Goal: Task Accomplishment & Management: Manage account settings

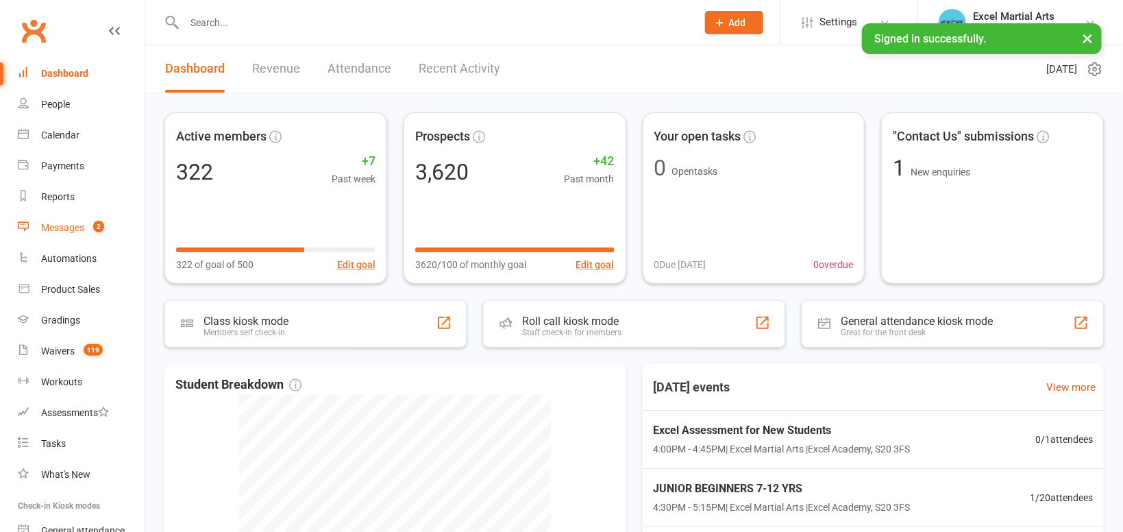
click at [75, 236] on link "Messages 2" at bounding box center [81, 227] width 127 height 31
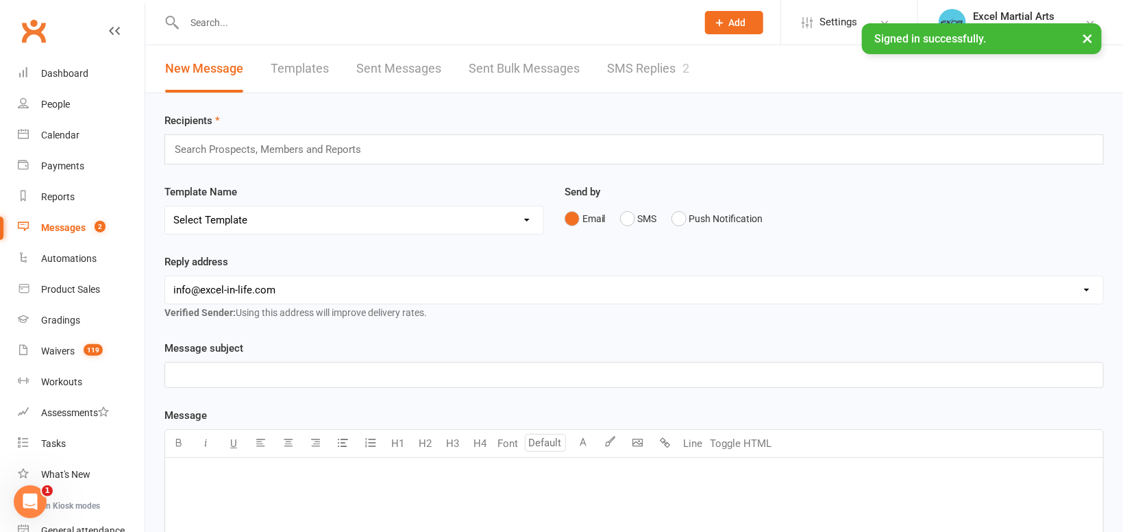
click at [665, 62] on link "SMS Replies 2" at bounding box center [648, 68] width 82 height 47
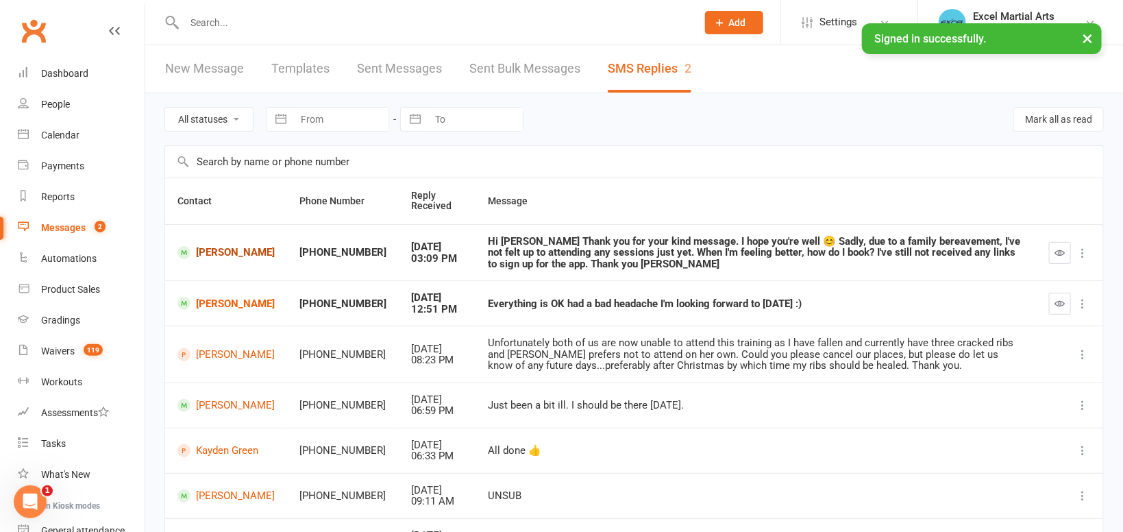
click at [213, 254] on link "[PERSON_NAME]" at bounding box center [225, 252] width 97 height 13
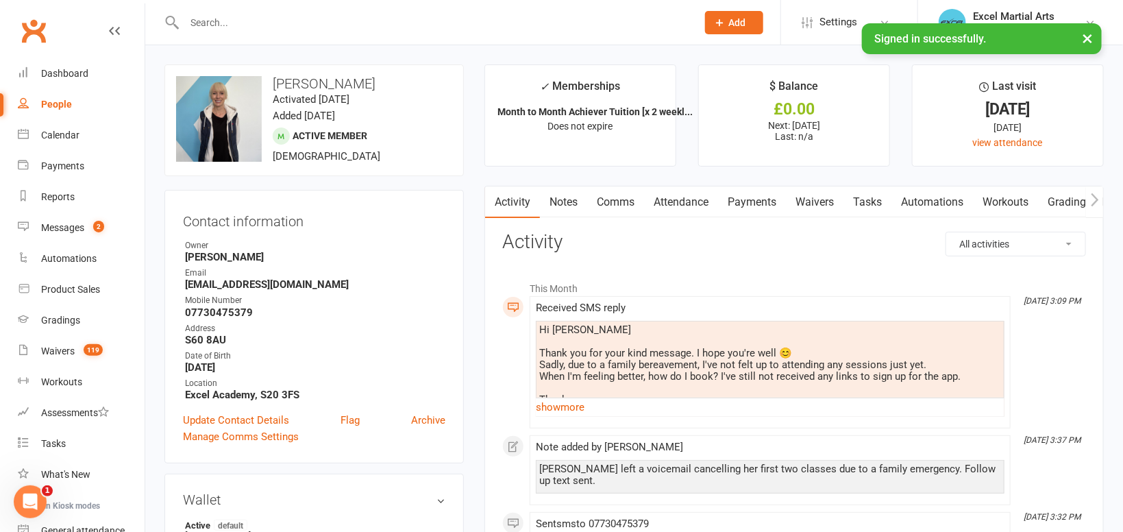
click at [1098, 198] on icon "button" at bounding box center [1095, 200] width 8 height 14
click at [1019, 200] on link "Mobile App" at bounding box center [999, 202] width 74 height 32
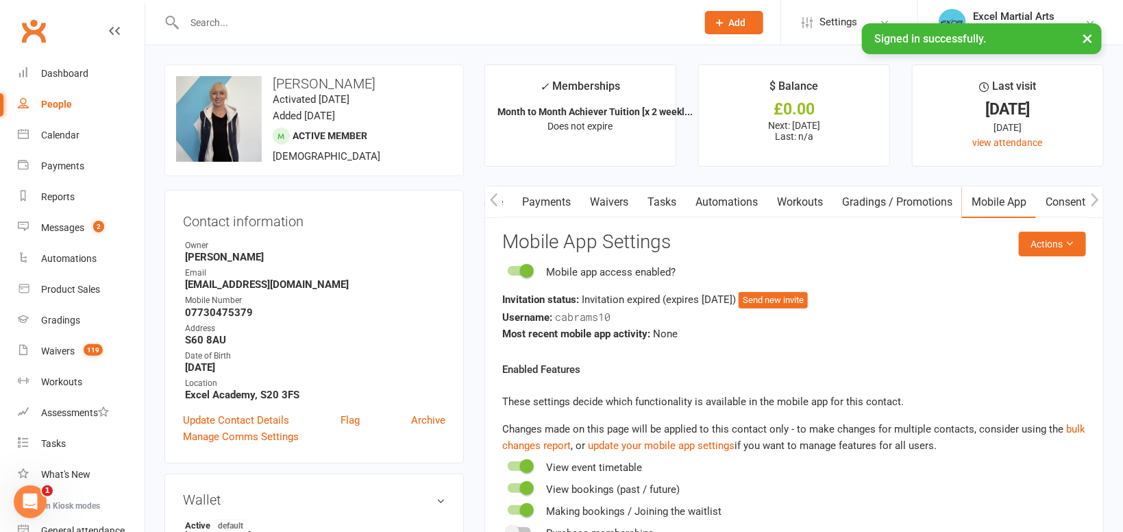
scroll to position [73, 0]
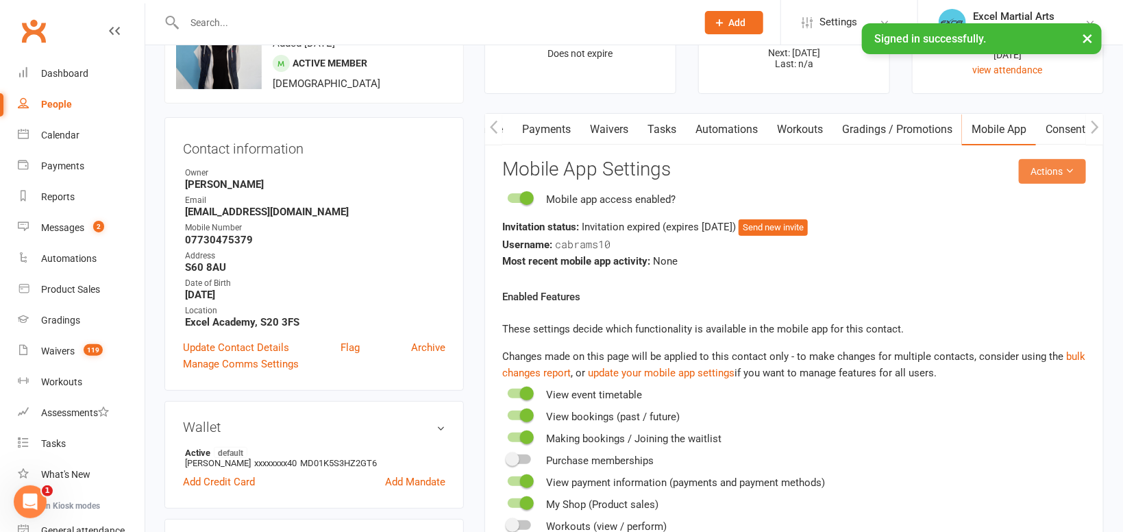
click at [1044, 175] on button "Actions" at bounding box center [1052, 171] width 67 height 25
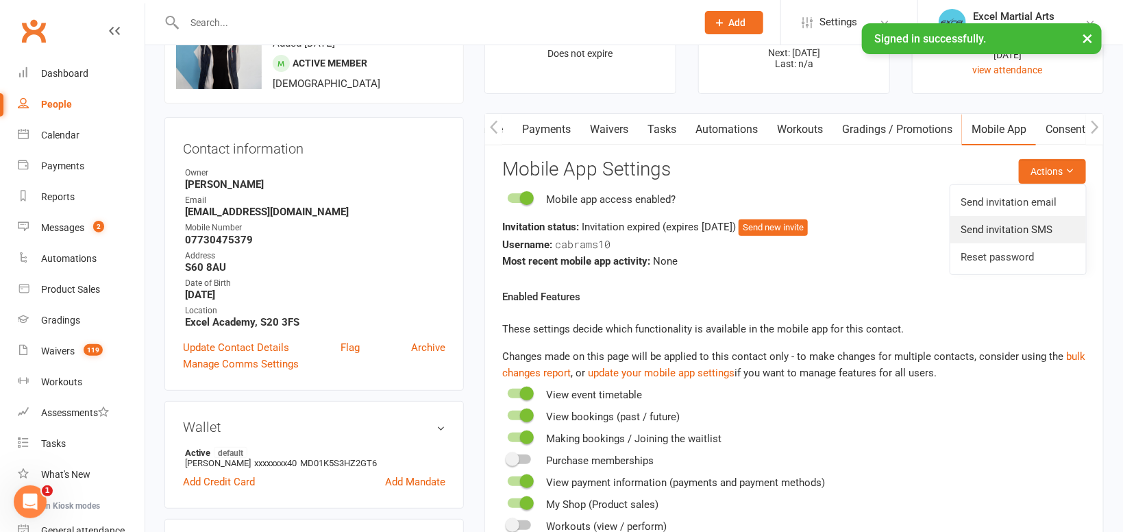
click at [1046, 236] on link "Send invitation SMS" at bounding box center [1018, 229] width 136 height 27
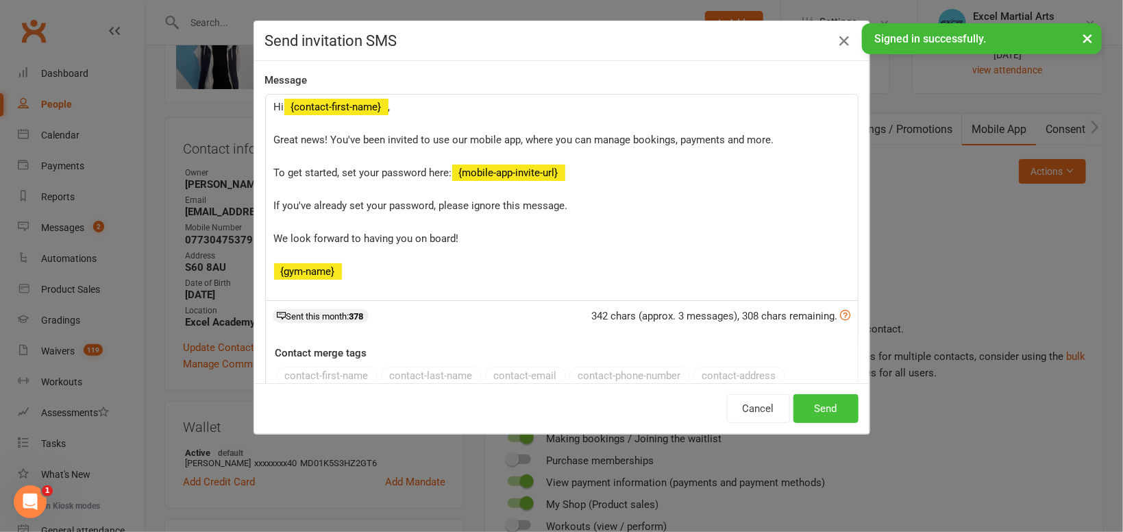
click at [824, 415] on button "Send" at bounding box center [825, 408] width 65 height 29
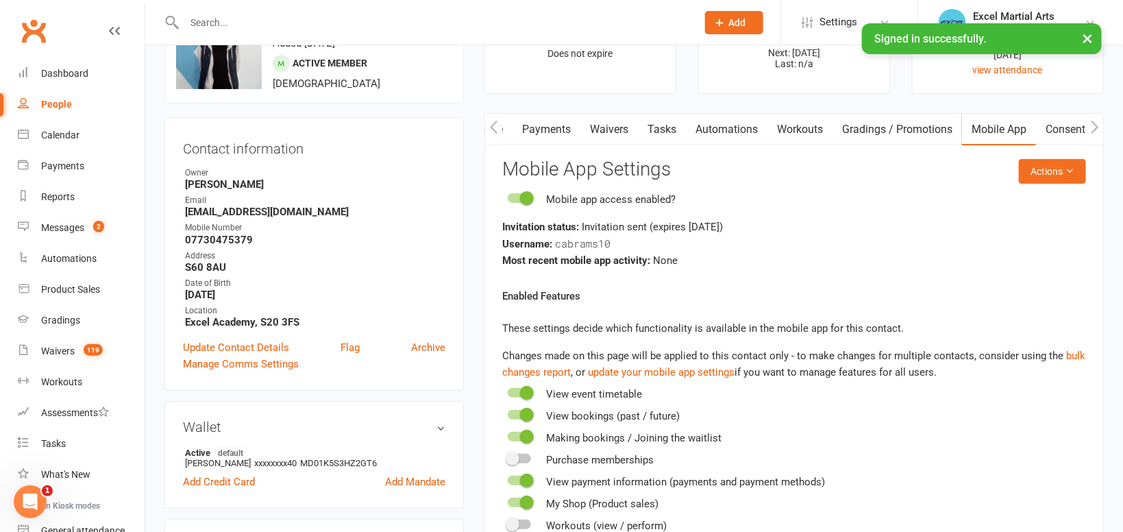
click at [493, 125] on icon "button" at bounding box center [494, 126] width 8 height 13
click at [493, 124] on icon "button" at bounding box center [494, 126] width 8 height 13
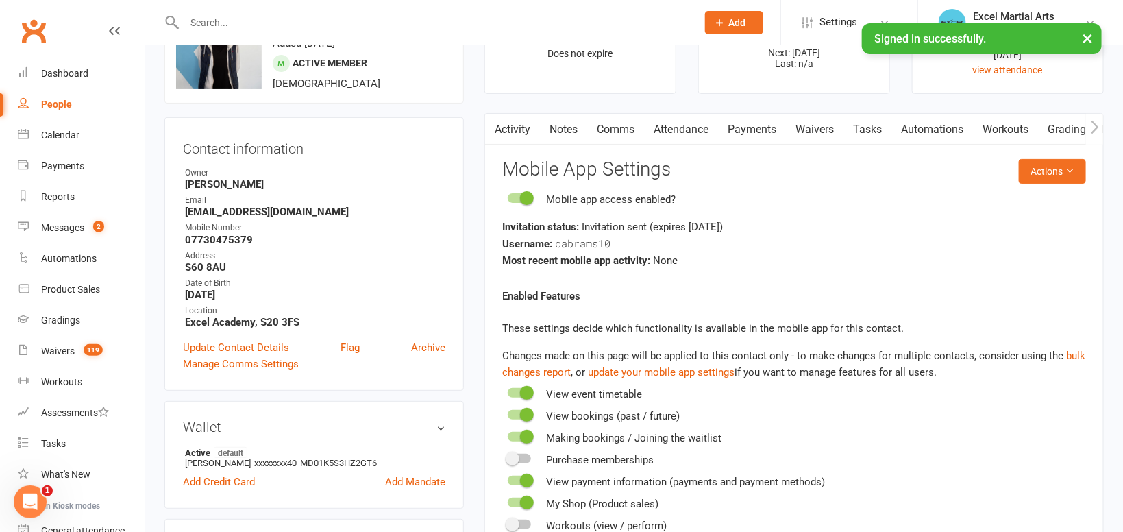
click at [502, 132] on link "Activity" at bounding box center [512, 130] width 55 height 32
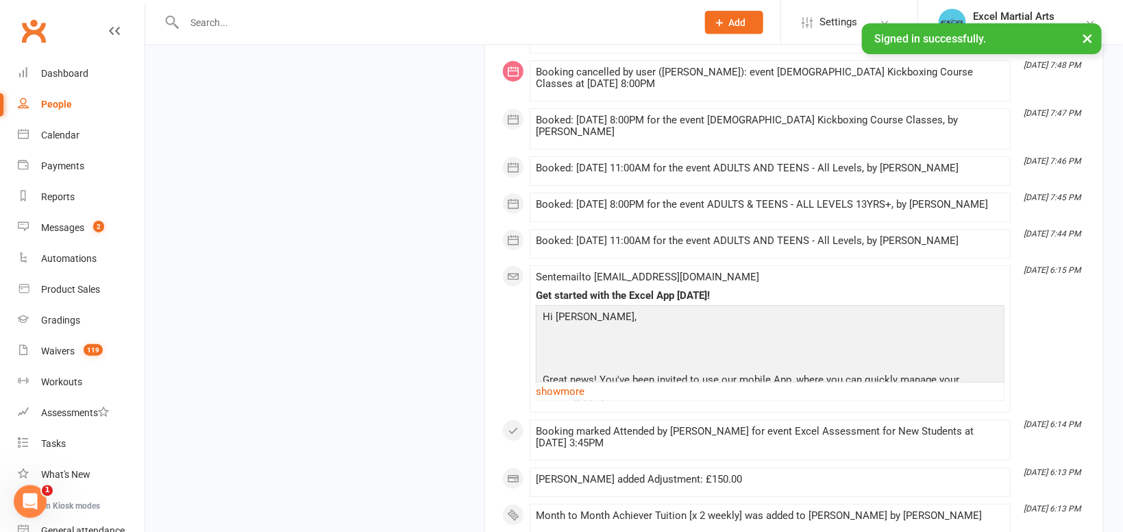
scroll to position [2469, 0]
click at [574, 392] on link "show more" at bounding box center [770, 391] width 469 height 19
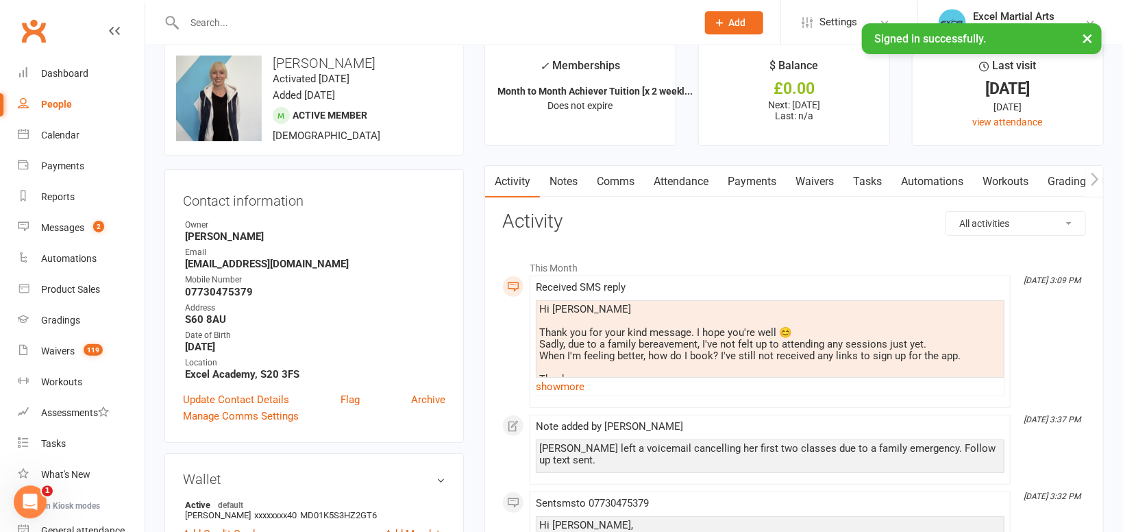
scroll to position [0, 0]
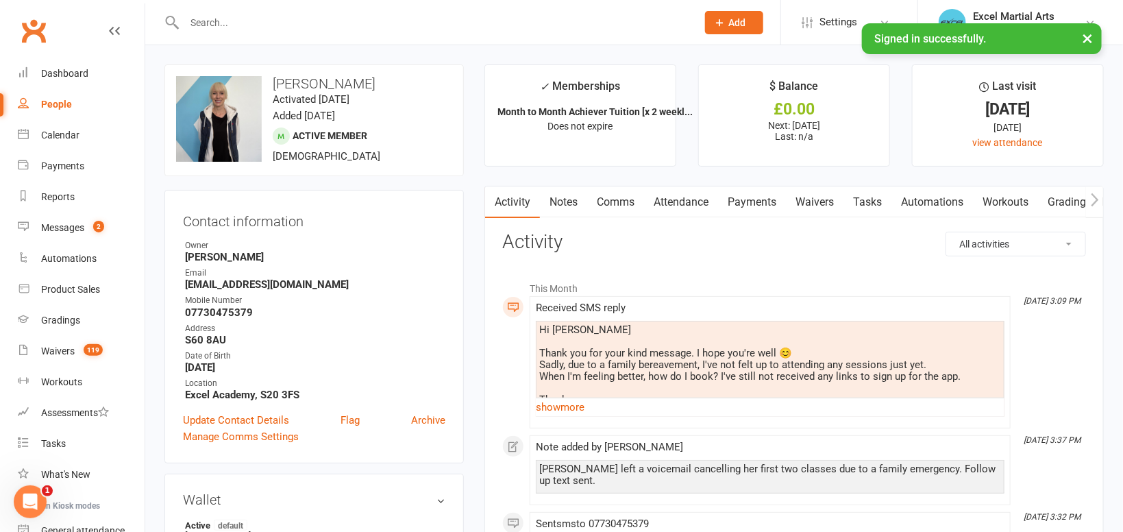
click at [604, 204] on link "Comms" at bounding box center [615, 202] width 57 height 32
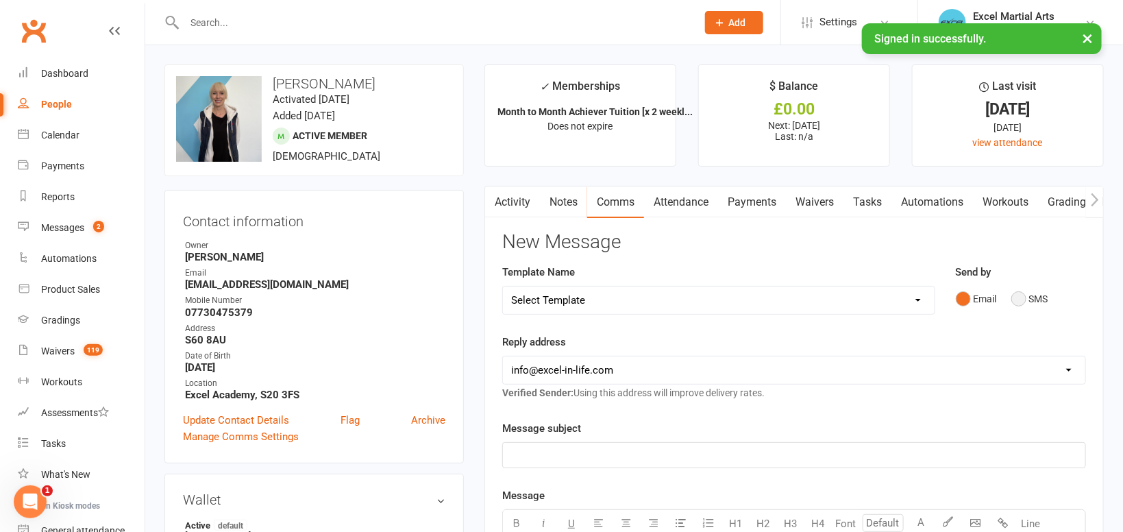
click at [1019, 303] on button "SMS" at bounding box center [1029, 299] width 37 height 26
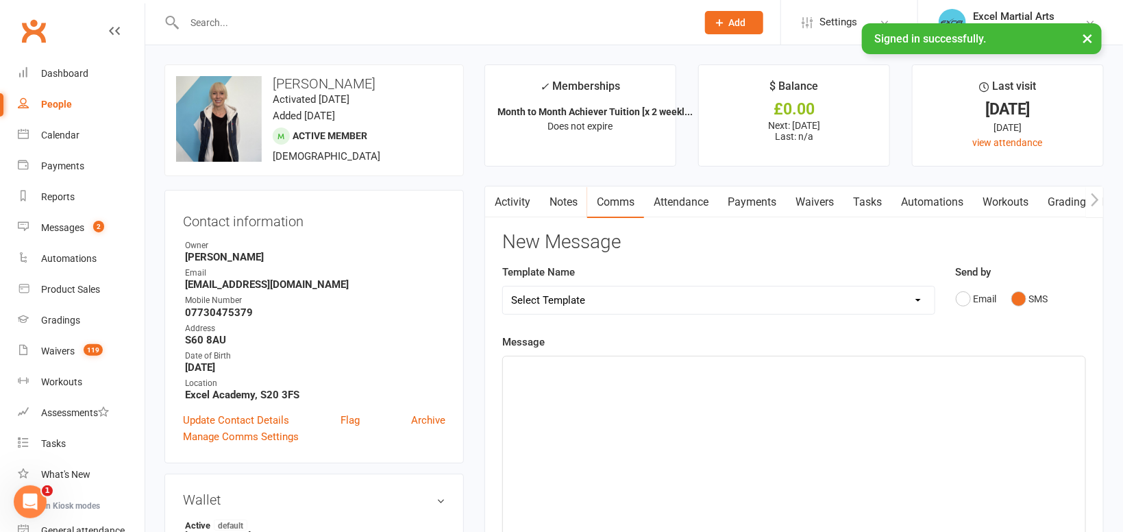
click at [595, 382] on div "﻿" at bounding box center [794, 459] width 582 height 206
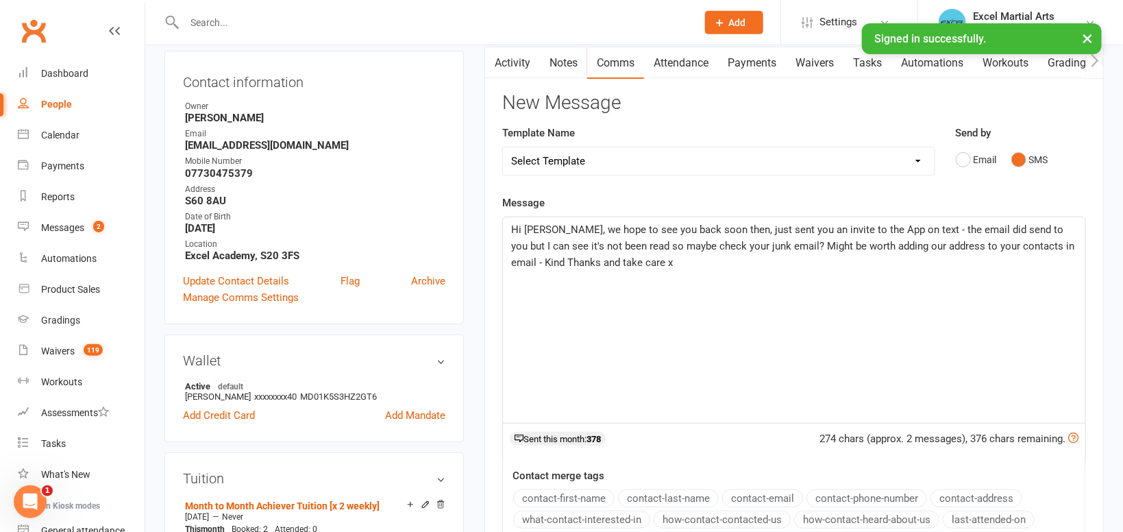
scroll to position [363, 0]
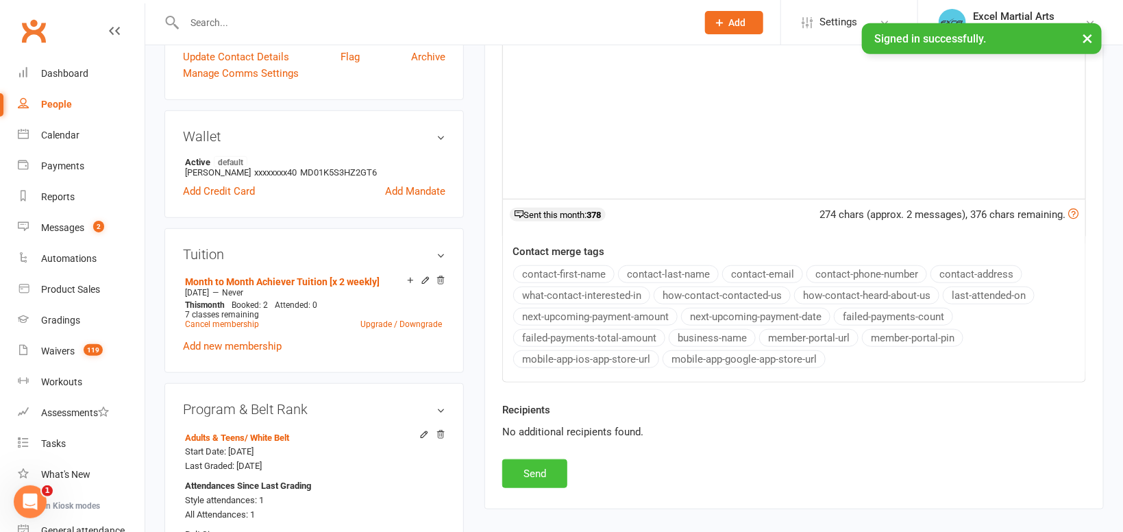
click at [538, 471] on button "Send" at bounding box center [534, 473] width 65 height 29
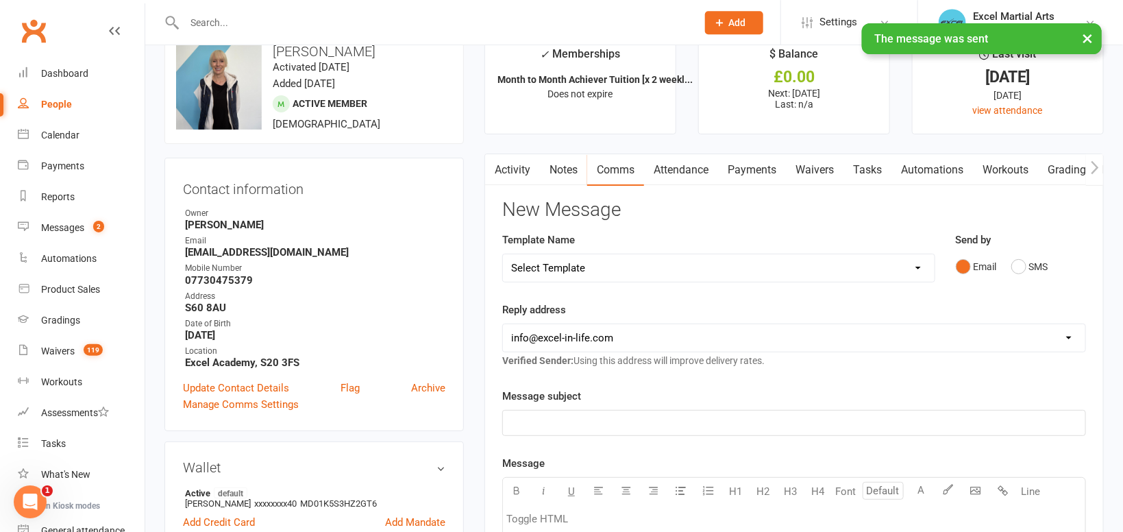
scroll to position [0, 0]
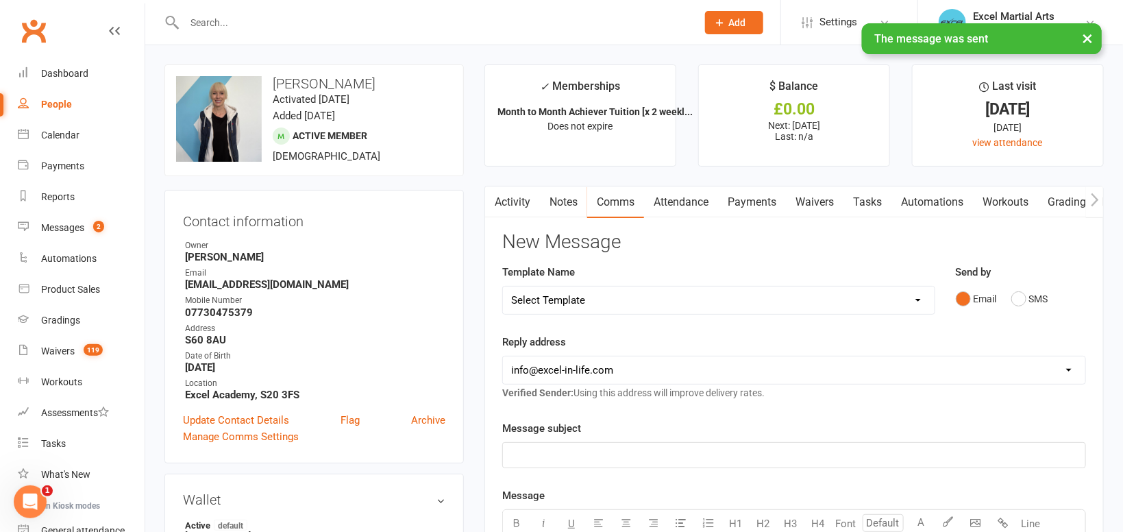
click at [502, 197] on link "Activity" at bounding box center [512, 202] width 55 height 32
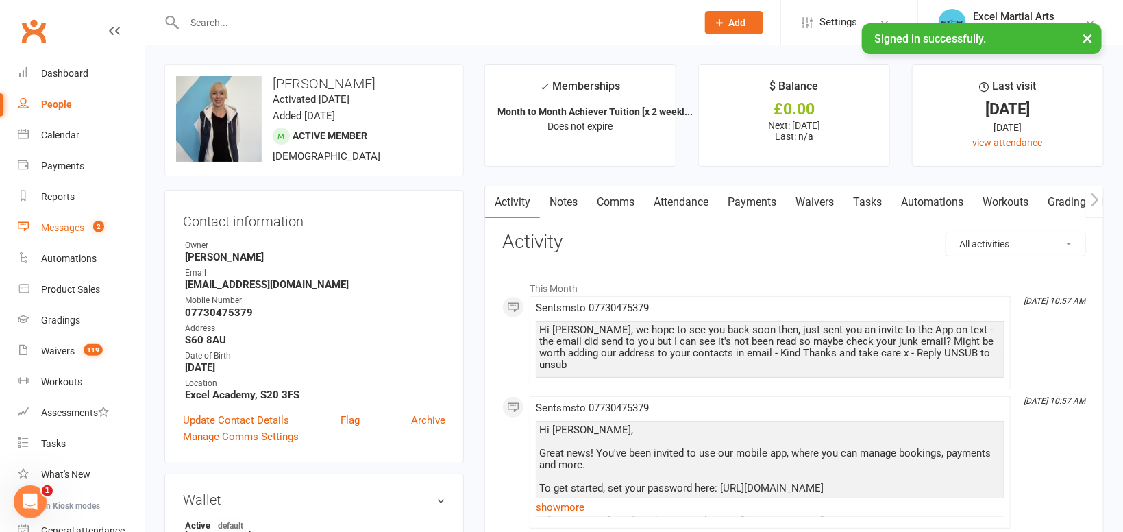
click at [80, 224] on div "Messages" at bounding box center [62, 227] width 43 height 11
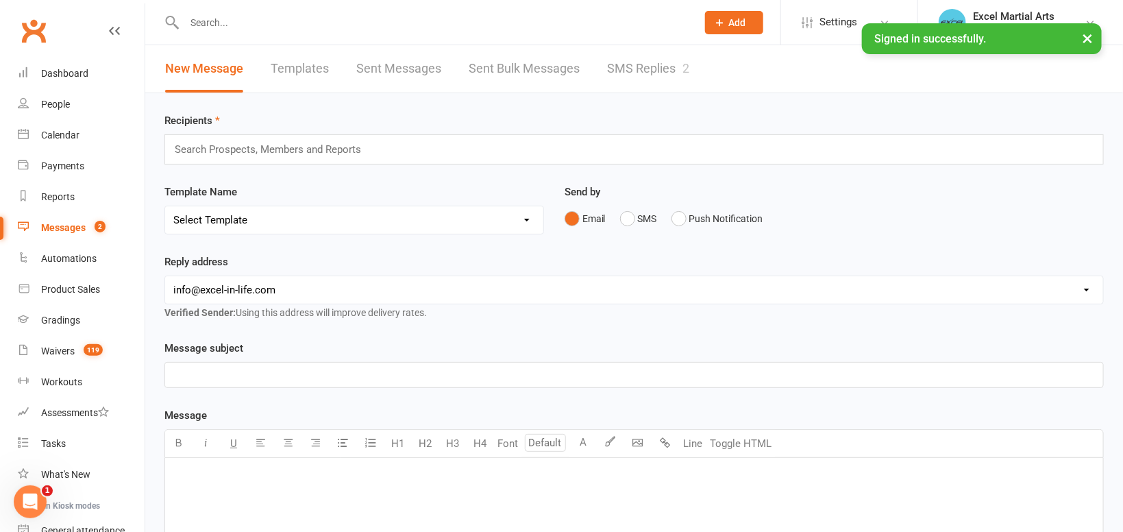
click at [638, 62] on link "SMS Replies 2" at bounding box center [648, 68] width 82 height 47
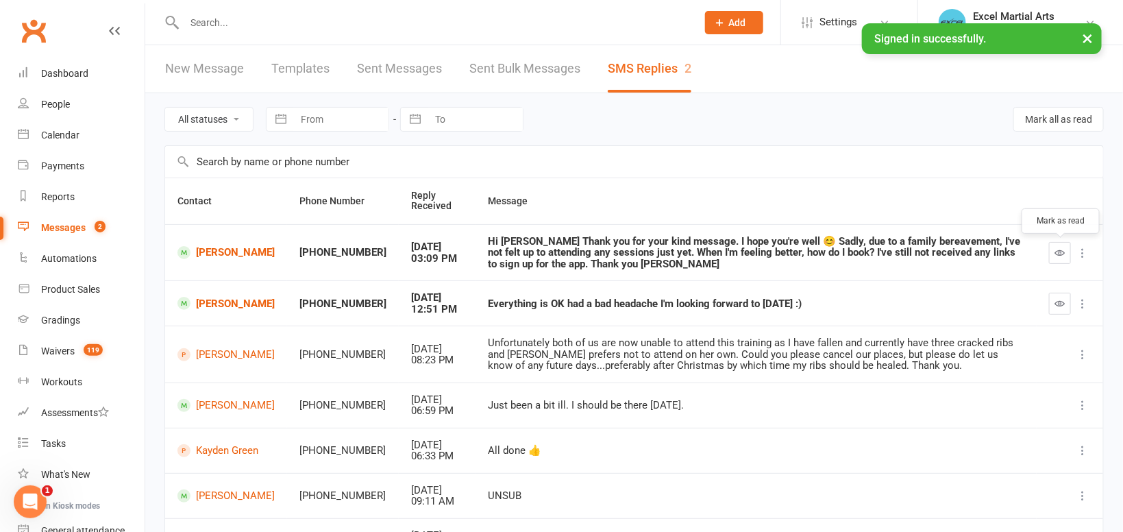
click at [1061, 253] on icon "button" at bounding box center [1060, 252] width 10 height 10
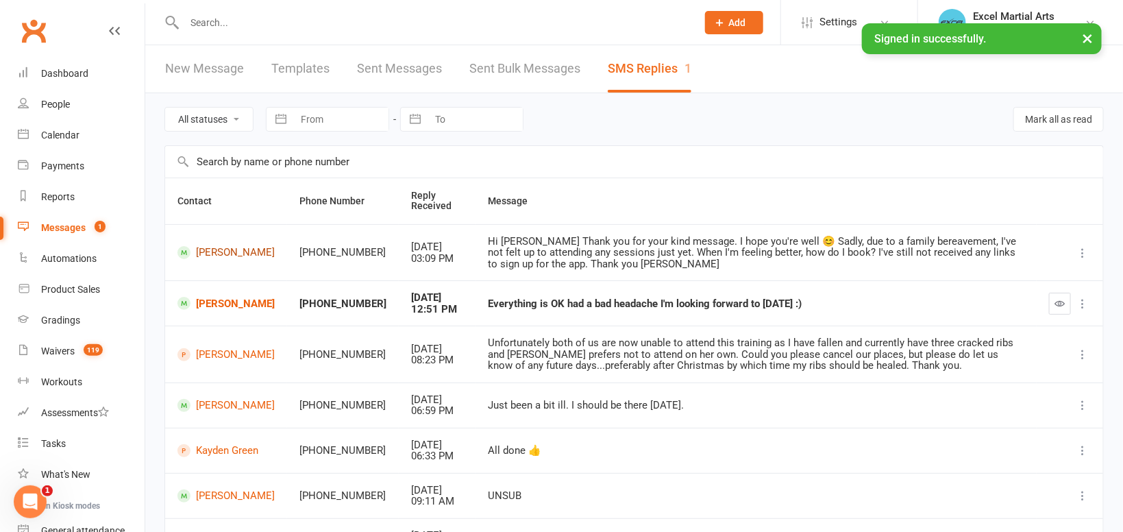
click at [209, 248] on link "[PERSON_NAME]" at bounding box center [225, 252] width 97 height 13
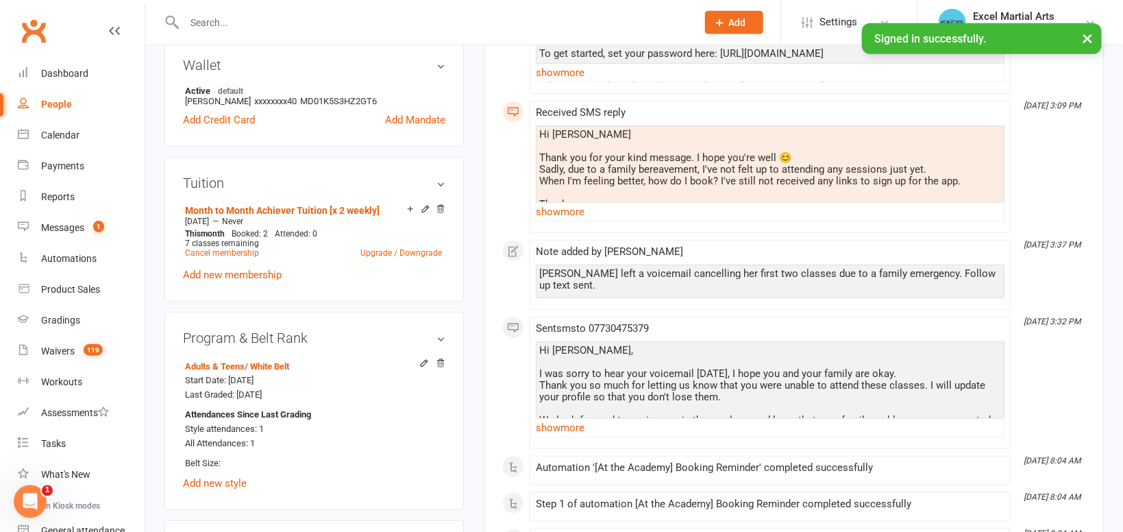
scroll to position [436, 0]
click at [576, 417] on link "show more" at bounding box center [770, 426] width 469 height 19
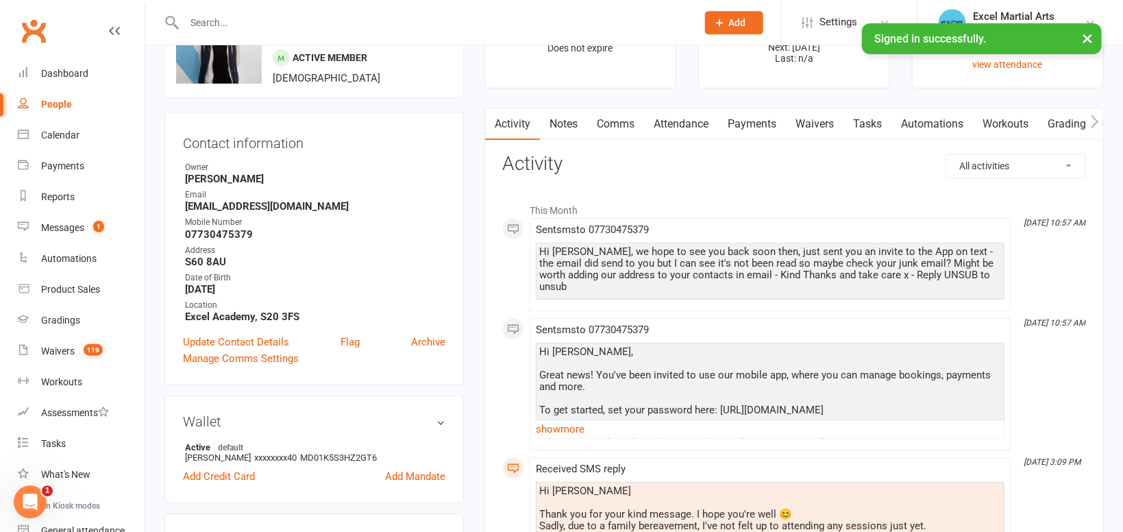
scroll to position [0, 0]
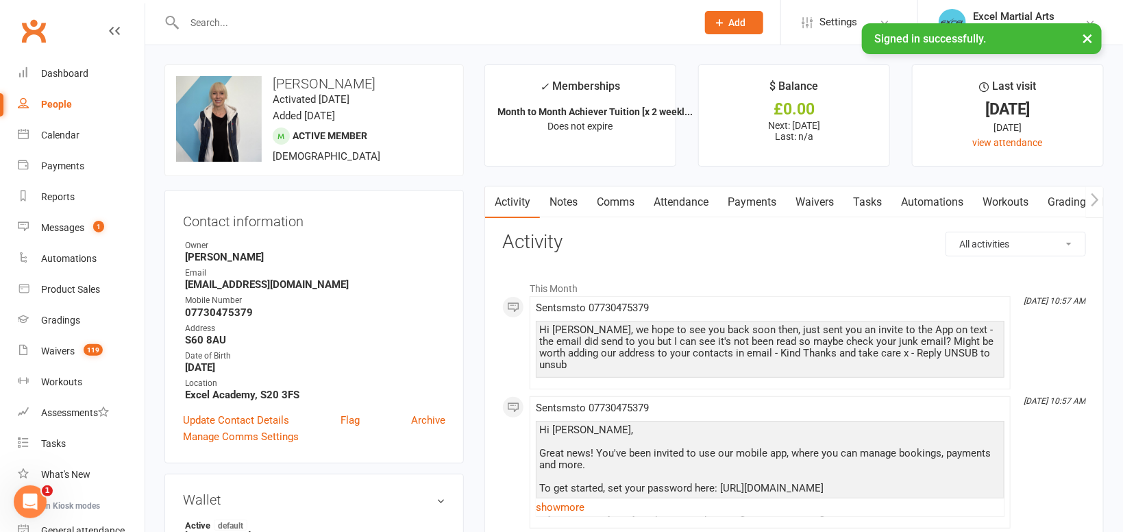
click at [1091, 34] on button "×" at bounding box center [1087, 37] width 25 height 29
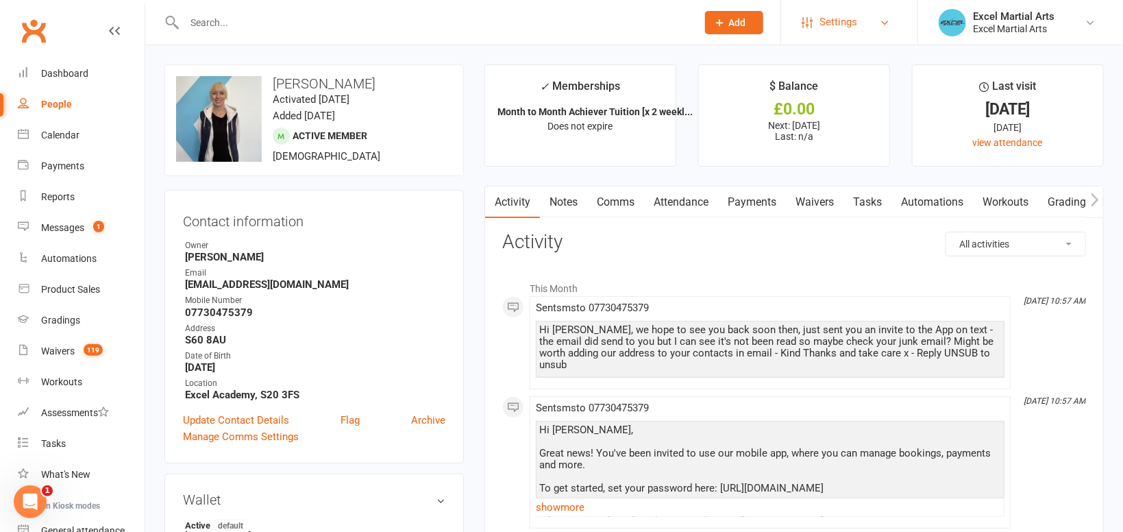
click at [845, 22] on span "Settings" at bounding box center [838, 22] width 38 height 31
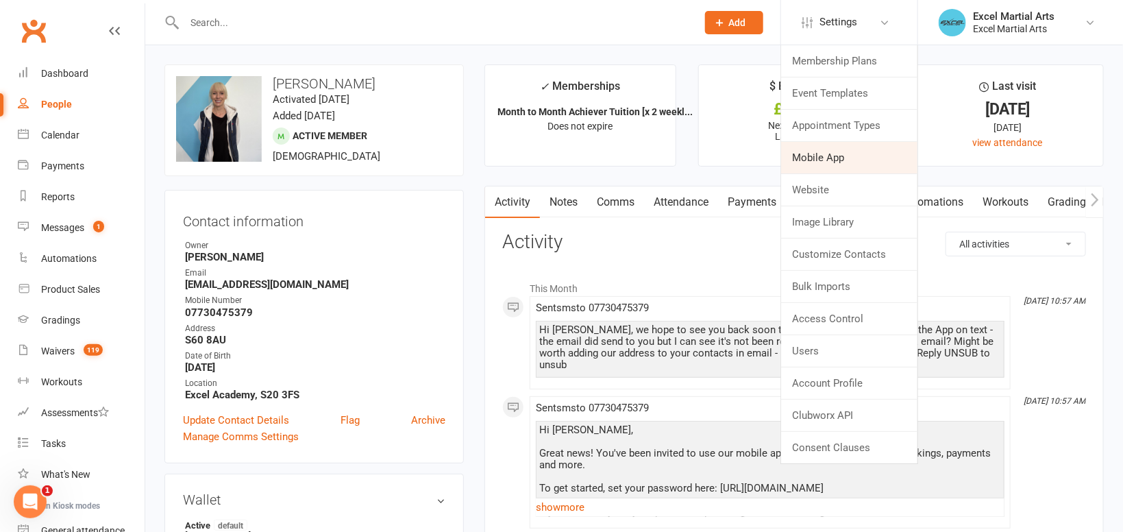
click at [837, 154] on link "Mobile App" at bounding box center [849, 158] width 136 height 32
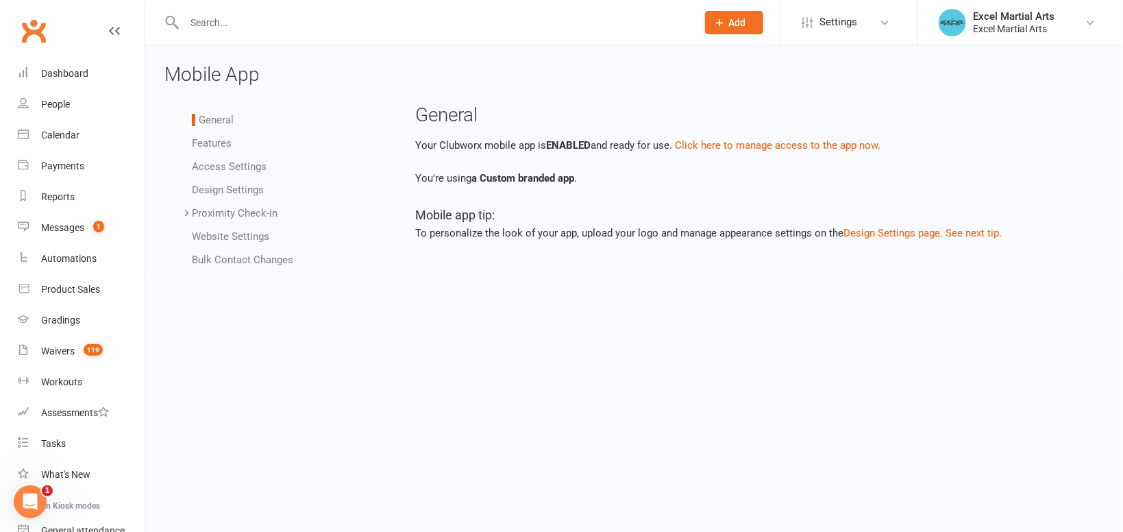
click at [236, 164] on link "Access Settings" at bounding box center [229, 166] width 75 height 12
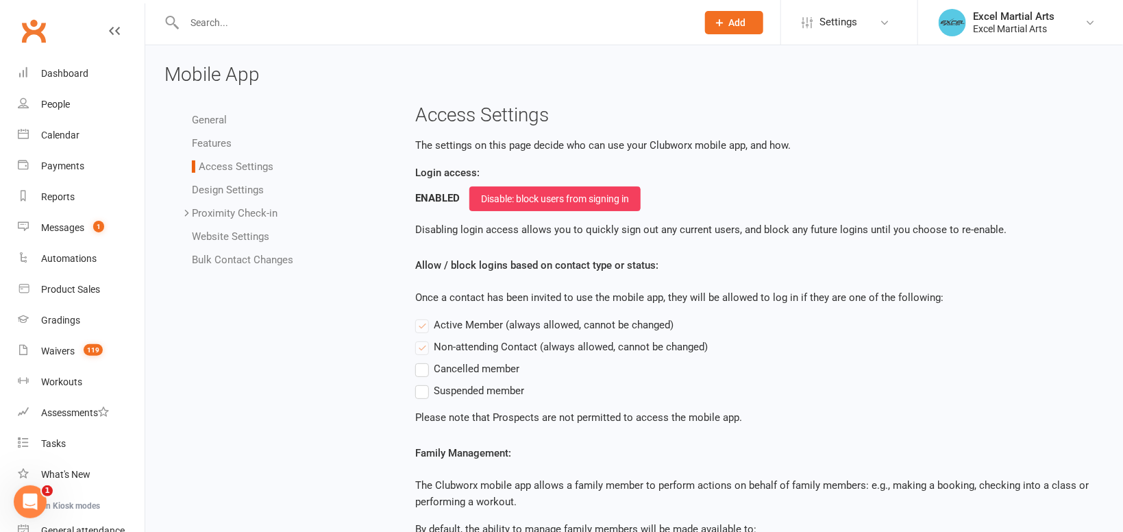
click at [218, 147] on link "Features" at bounding box center [212, 143] width 40 height 12
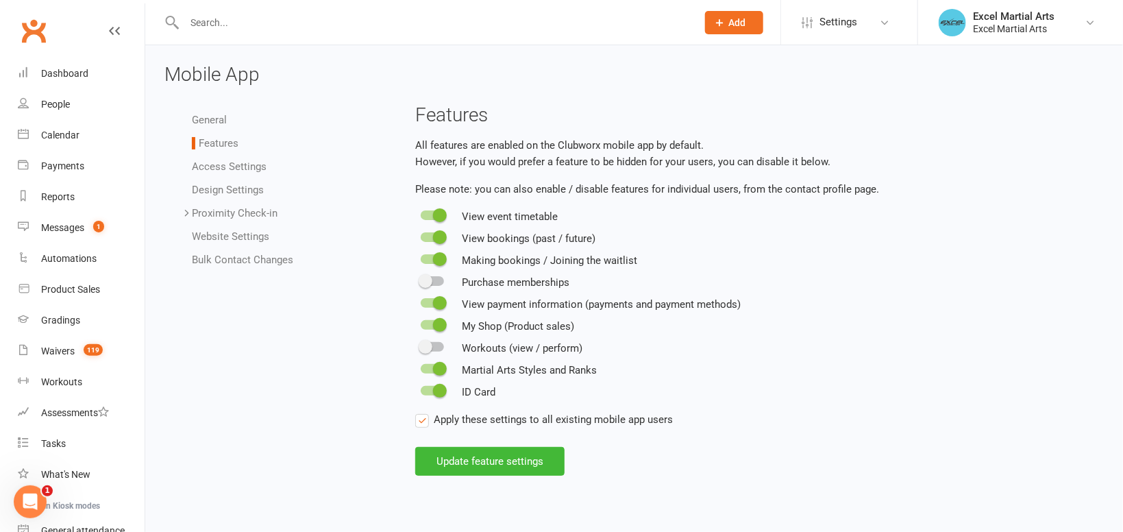
click at [218, 120] on link "General" at bounding box center [209, 120] width 35 height 12
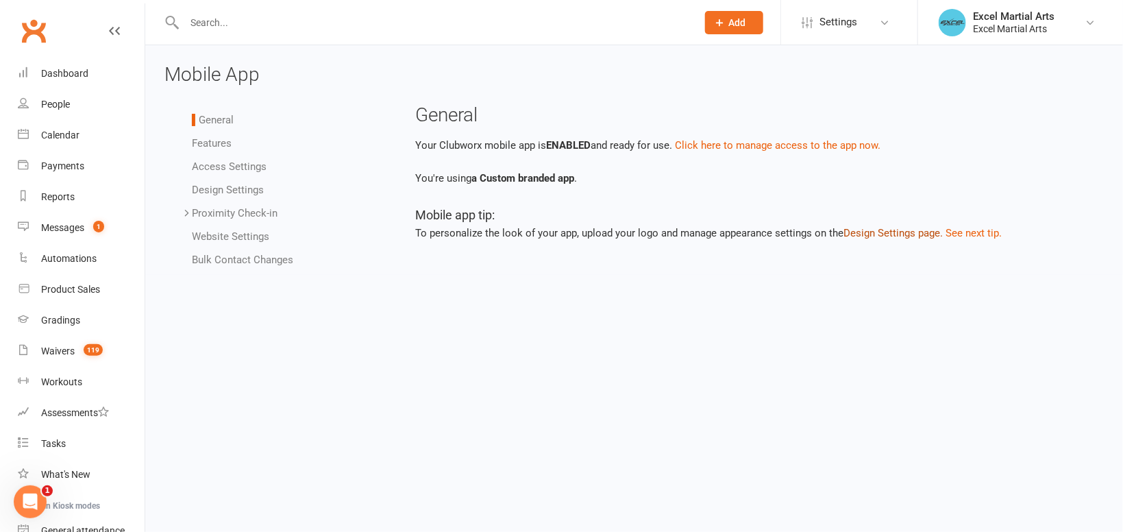
click at [915, 231] on button "Design Settings page." at bounding box center [892, 233] width 99 height 16
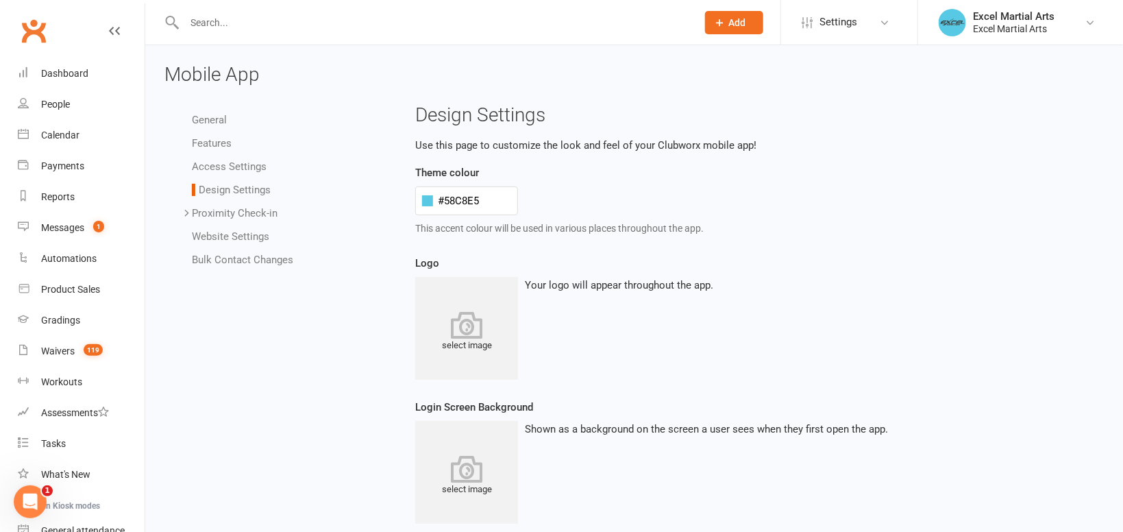
click at [449, 329] on icon at bounding box center [466, 324] width 103 height 27
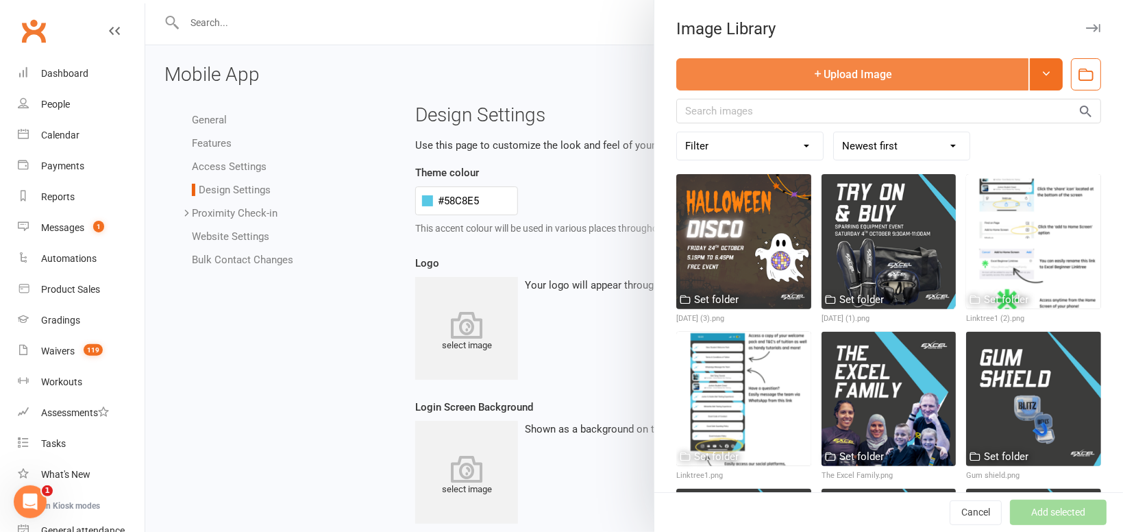
click at [843, 69] on button "Upload Image" at bounding box center [852, 74] width 352 height 32
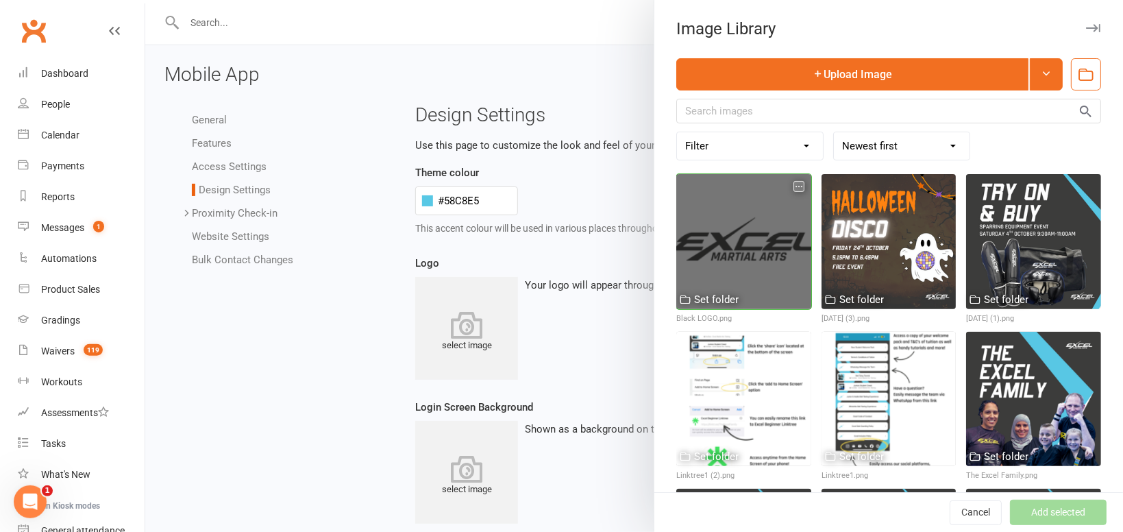
click at [775, 273] on div at bounding box center [743, 241] width 135 height 135
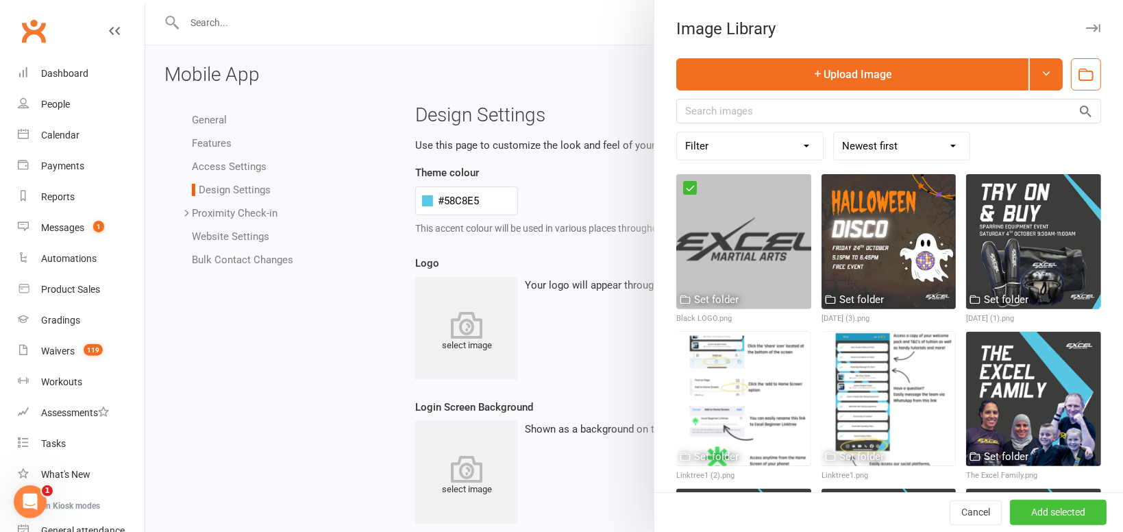
click at [1095, 506] on button "Add selected" at bounding box center [1058, 512] width 97 height 25
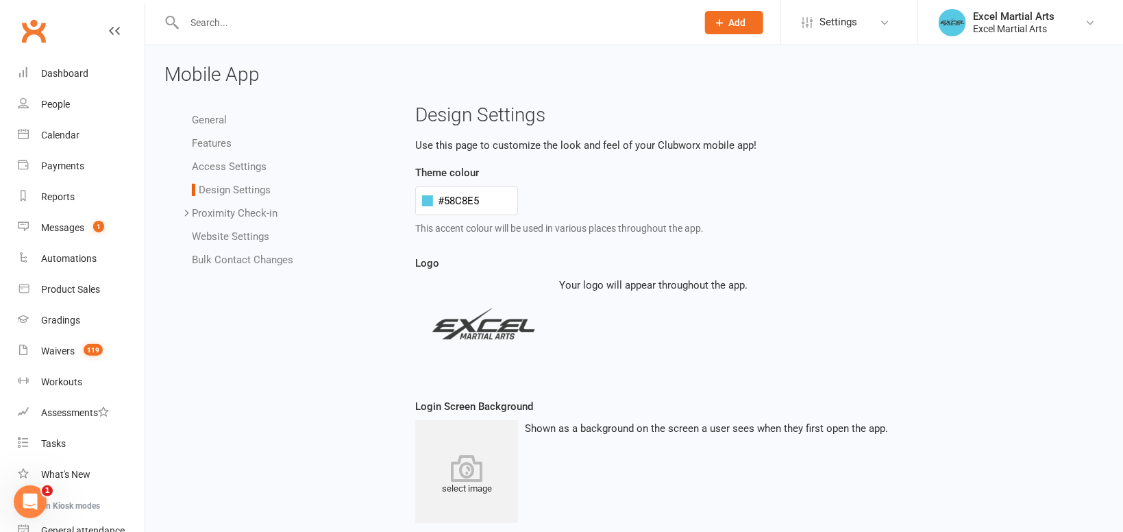
click at [249, 21] on input "text" at bounding box center [433, 22] width 507 height 19
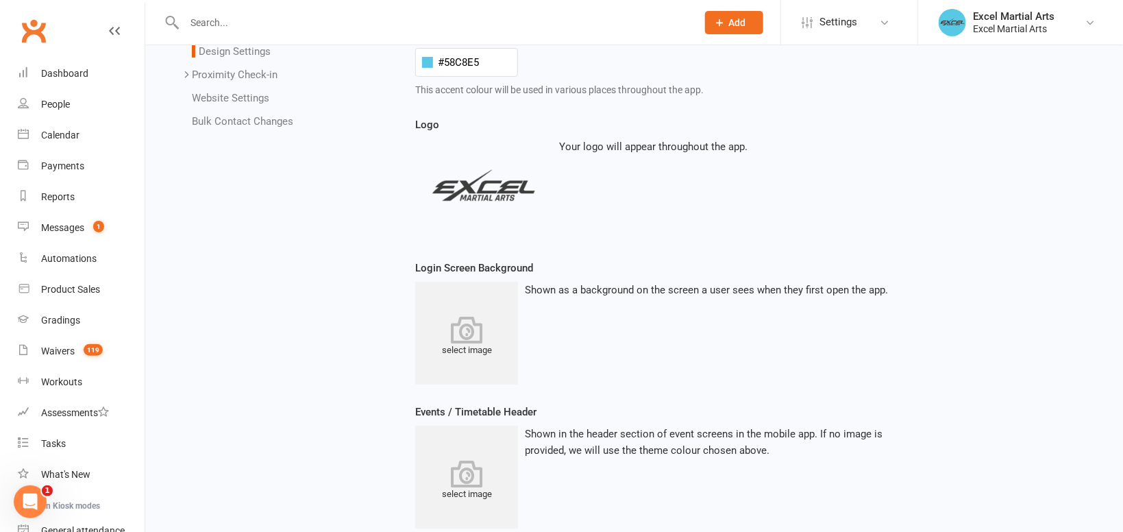
scroll to position [367, 0]
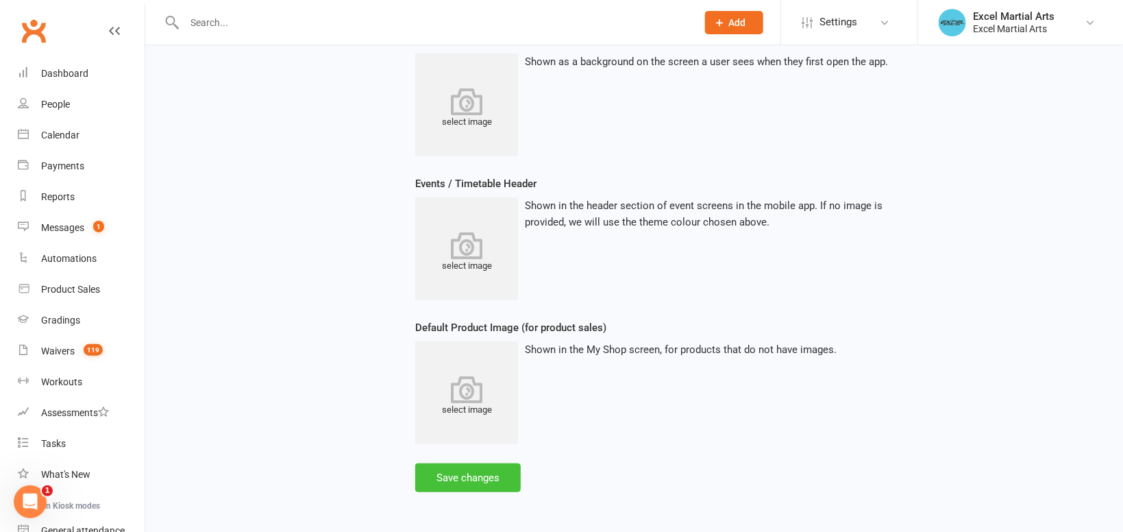
click at [472, 469] on button "Save changes" at bounding box center [468, 477] width 106 height 29
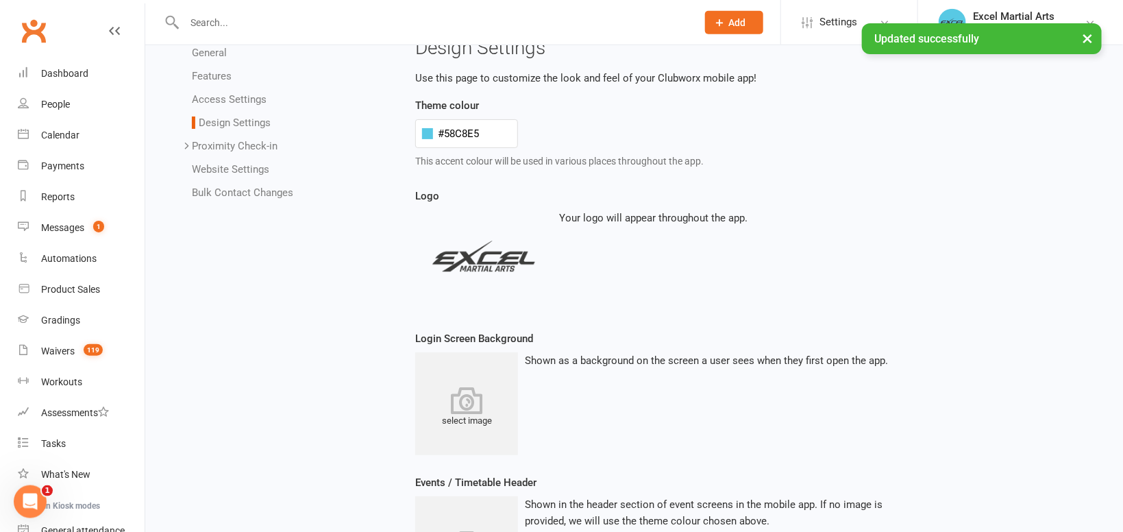
scroll to position [3, 0]
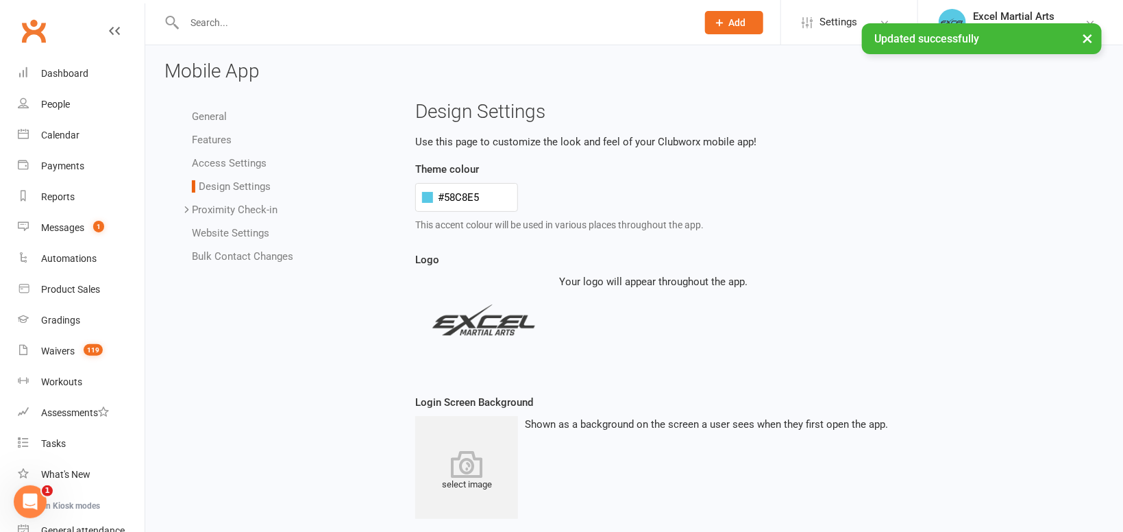
click at [287, 23] on input "text" at bounding box center [433, 22] width 507 height 19
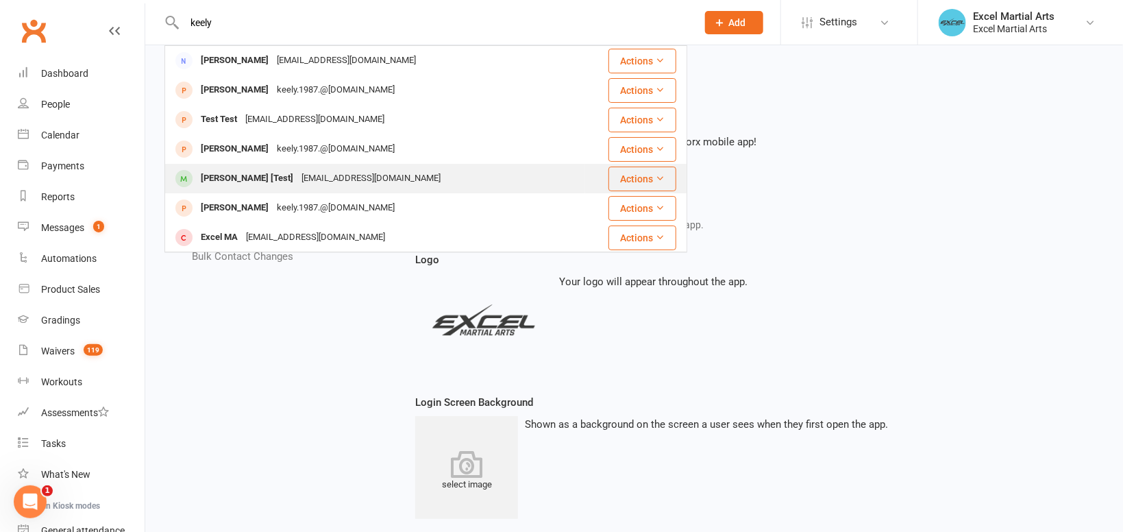
type input "keely"
click at [262, 184] on div "[PERSON_NAME] [Test]" at bounding box center [247, 179] width 101 height 20
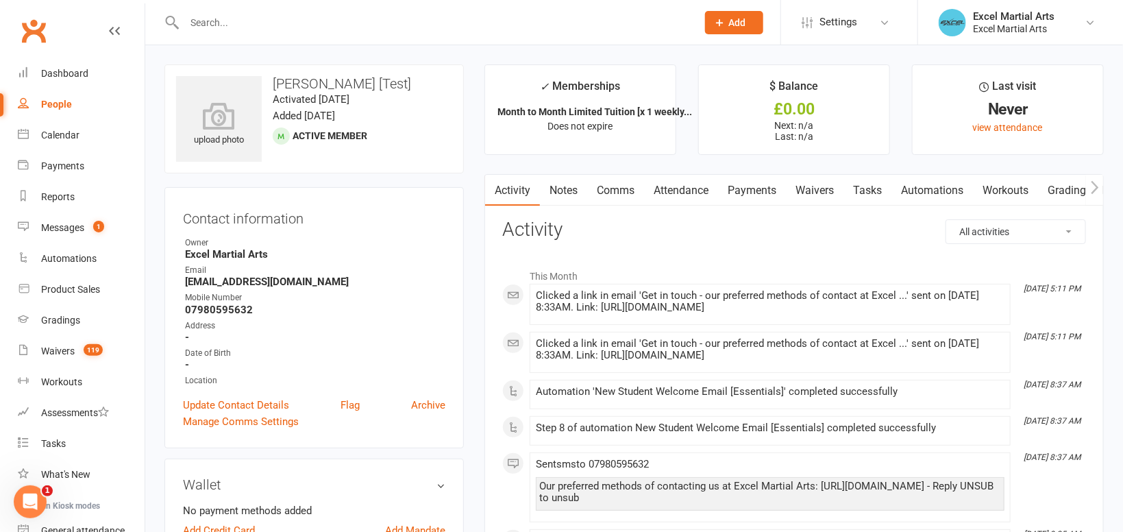
click at [1094, 188] on icon "button" at bounding box center [1095, 187] width 8 height 14
click at [1096, 189] on icon "button" at bounding box center [1095, 187] width 8 height 13
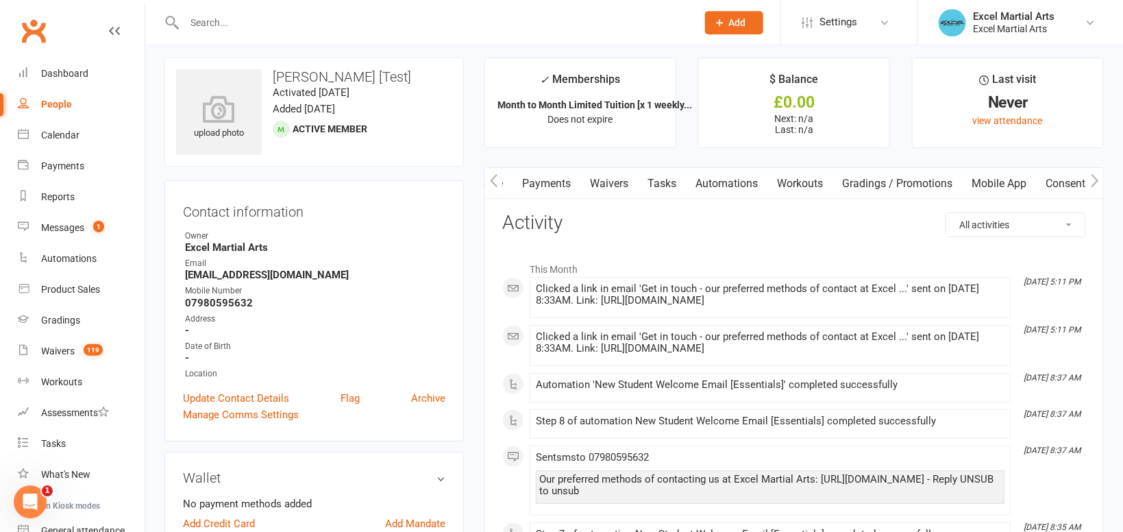
scroll to position [0, 0]
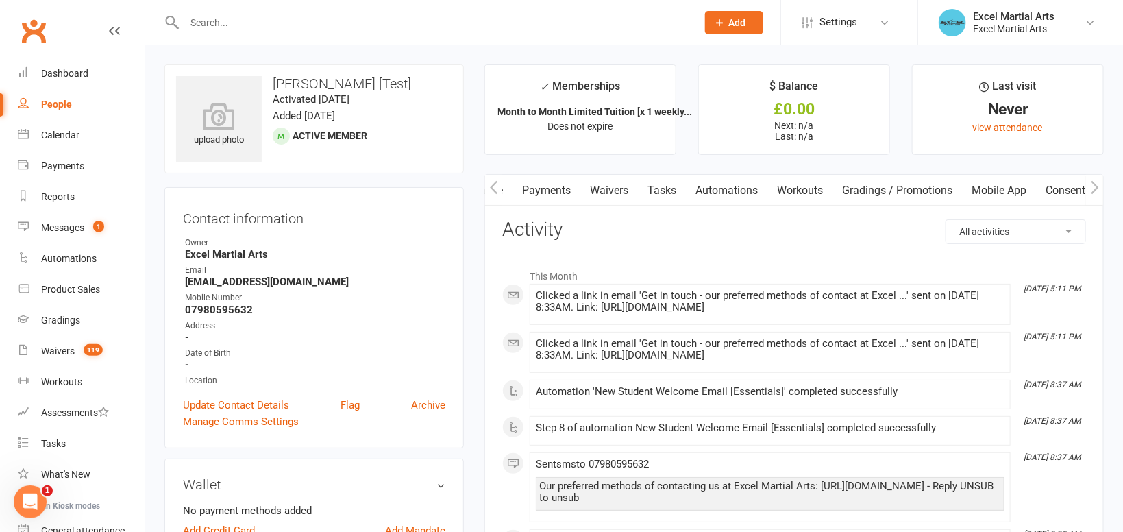
click at [1013, 188] on link "Mobile App" at bounding box center [999, 191] width 74 height 32
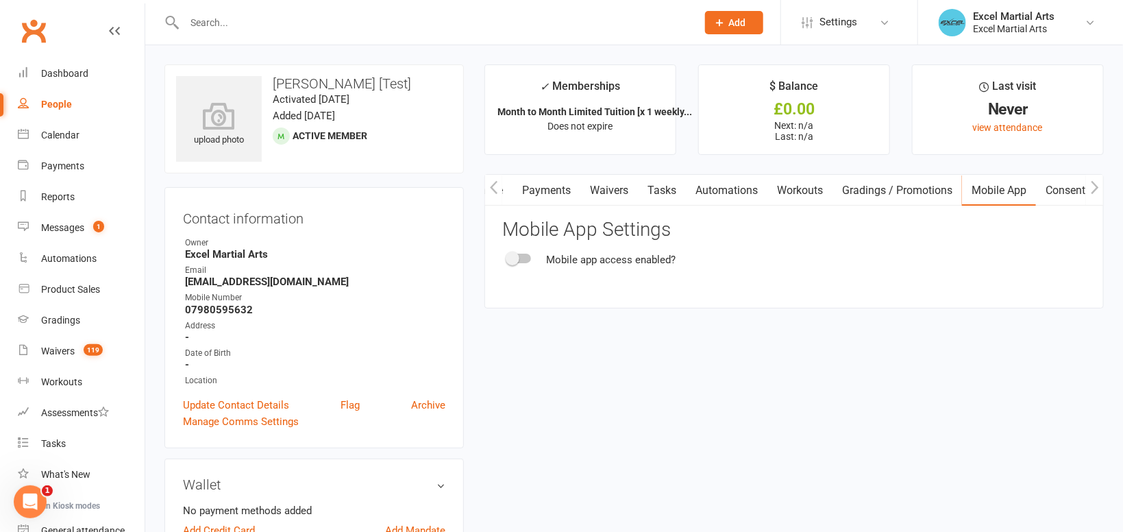
click at [505, 254] on div "Mobile app access enabled?" at bounding box center [794, 259] width 584 height 16
click at [513, 258] on span at bounding box center [513, 258] width 14 height 14
click at [508, 256] on input "checkbox" at bounding box center [508, 256] width 0 height 0
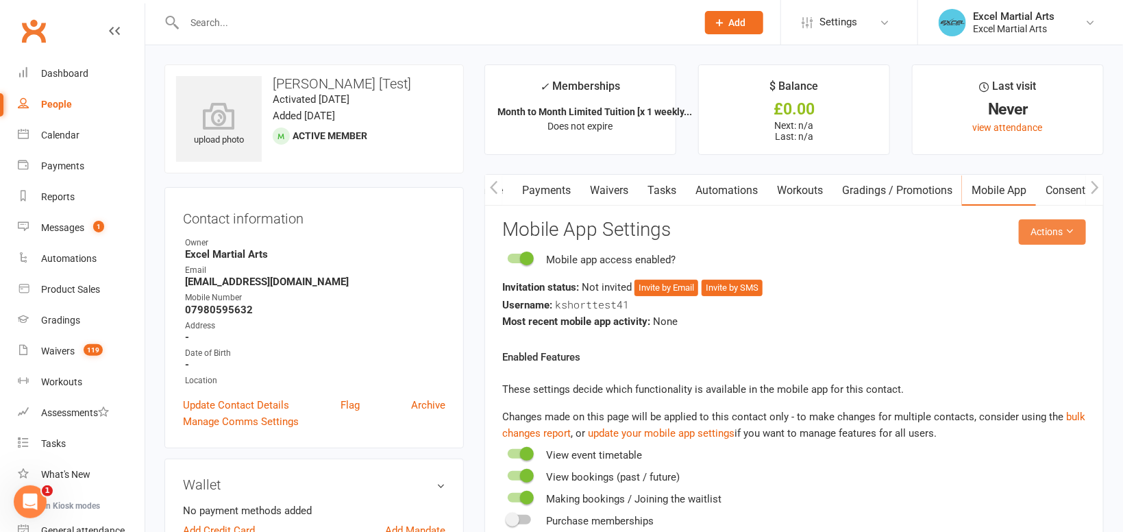
click at [1061, 235] on button "Actions" at bounding box center [1052, 231] width 67 height 25
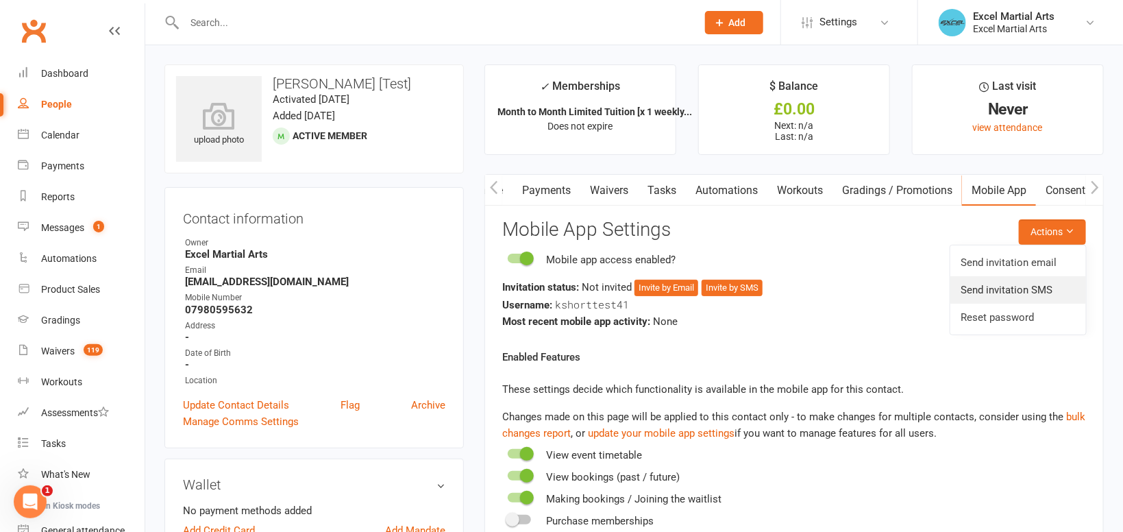
click at [1061, 288] on link "Send invitation SMS" at bounding box center [1018, 289] width 136 height 27
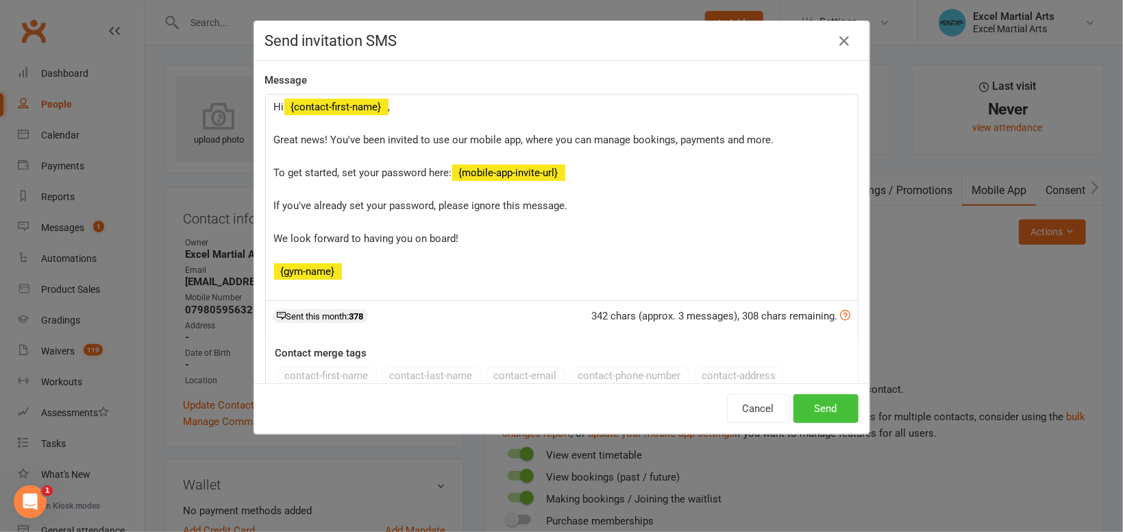
click at [844, 405] on button "Send" at bounding box center [825, 408] width 65 height 29
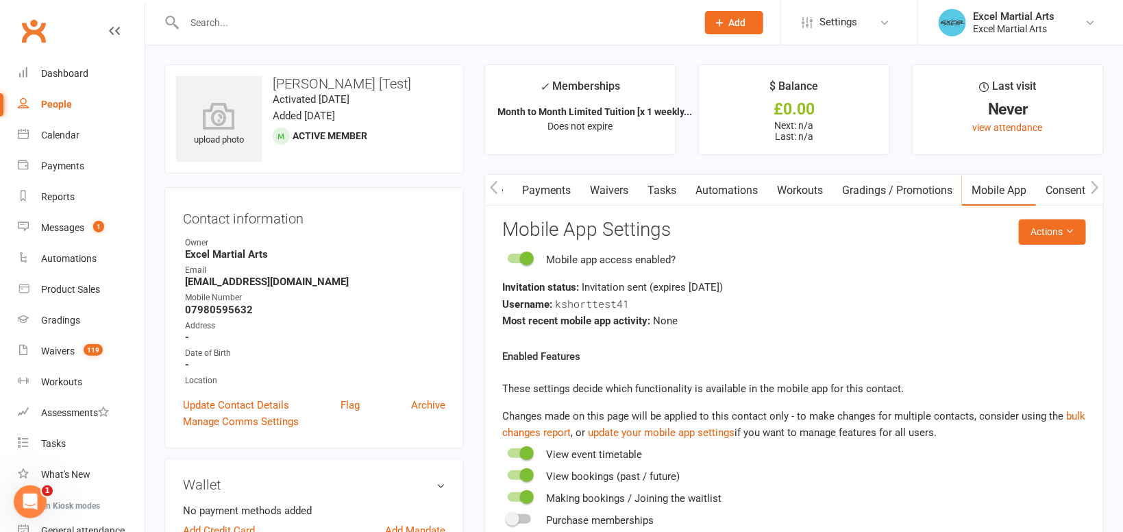
scroll to position [0, 206]
